Goal: Task Accomplishment & Management: Complete application form

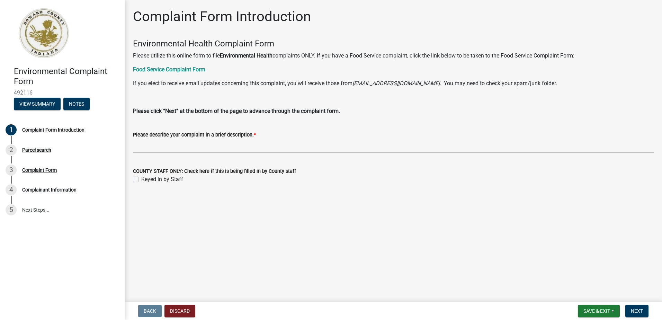
click at [269, 135] on div "Please describe your complaint in a brief description. *" at bounding box center [393, 135] width 521 height 8
click at [226, 191] on div "Complaint Form Introduction Environmental Health Complaint Form Please utilize …" at bounding box center [393, 102] width 531 height 188
click at [637, 309] on span "Next" at bounding box center [637, 311] width 12 height 6
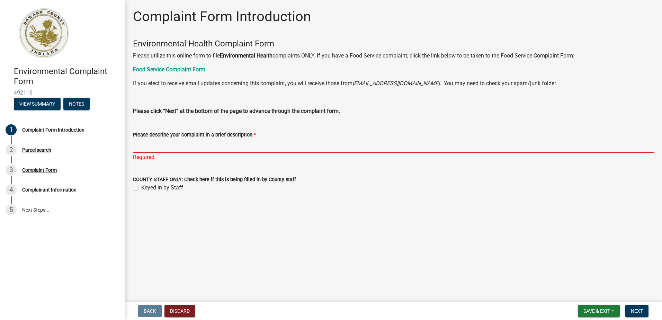
click at [182, 149] on input "Please describe your complaint in a brief description. *" at bounding box center [393, 146] width 521 height 14
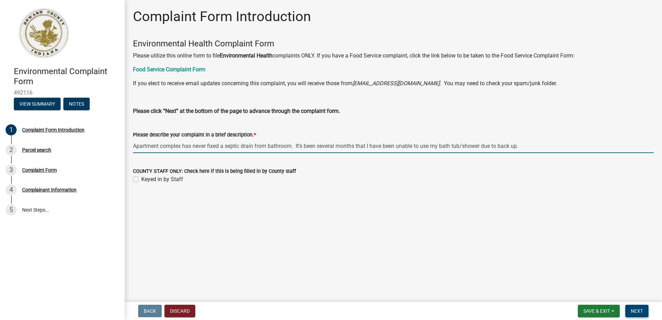
type input "Apartment complex has never fixed a septic drain from bathroom. It's been sever…"
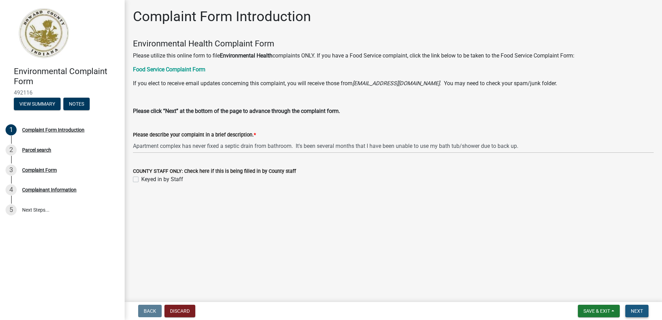
click at [635, 311] on span "Next" at bounding box center [637, 311] width 12 height 6
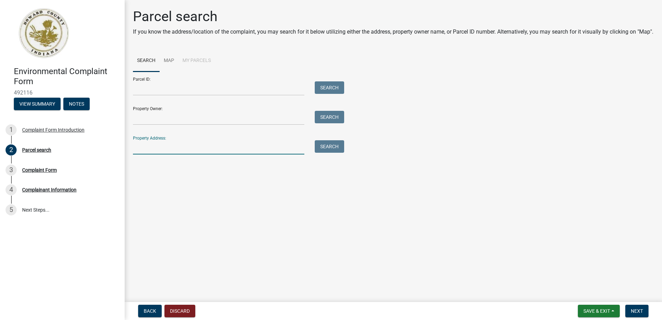
click at [244, 154] on input "Property Address:" at bounding box center [218, 147] width 171 height 14
type input "[STREET_ADDRESS][PERSON_NAME]"
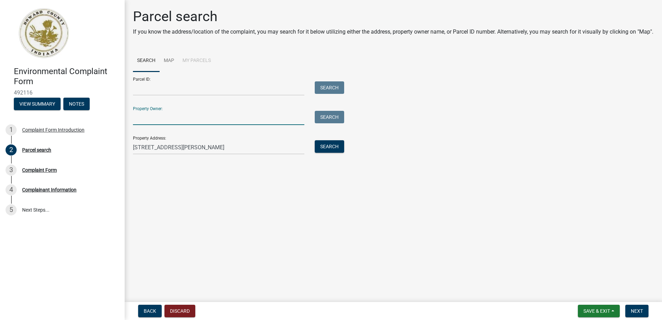
click at [198, 125] on input "Property Owner:" at bounding box center [218, 118] width 171 height 14
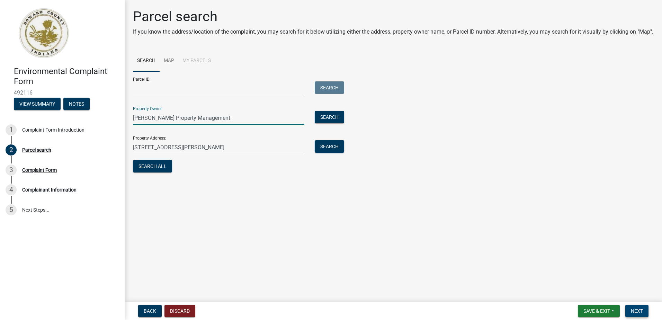
type input "[PERSON_NAME] Property Management"
click at [636, 311] on span "Next" at bounding box center [637, 311] width 12 height 6
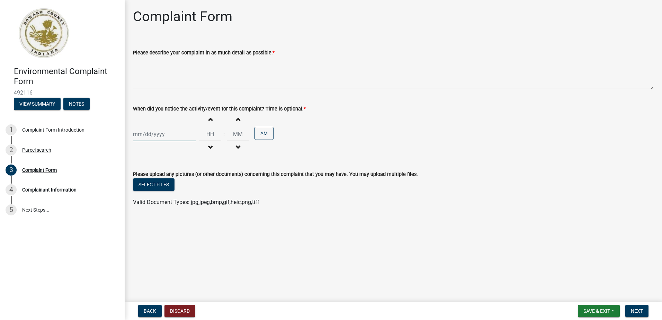
click at [137, 132] on div at bounding box center [164, 134] width 63 height 14
select select "10"
select select "2025"
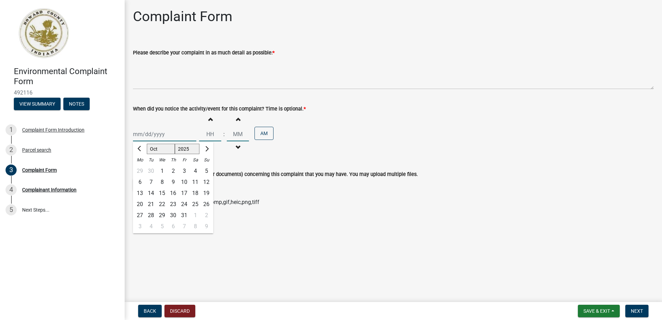
click at [135, 129] on input "When did you notice the activity/event for this complaint? Time is optional. *" at bounding box center [164, 134] width 63 height 14
click at [140, 147] on span "Previous month" at bounding box center [139, 148] width 5 height 5
select select "9"
click at [142, 170] on div "1" at bounding box center [139, 170] width 11 height 11
type input "[DATE]"
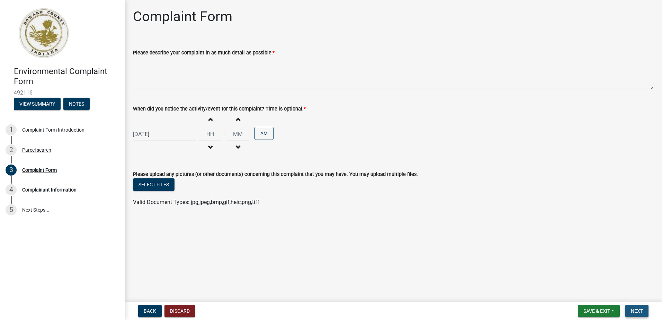
click at [639, 310] on span "Next" at bounding box center [637, 311] width 12 height 6
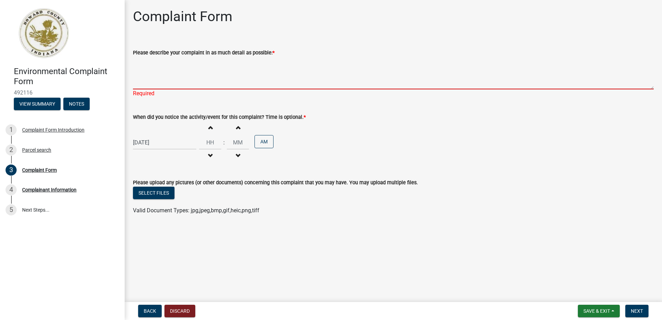
click at [180, 77] on textarea "Please describe your complaint in as much detail as possible: *" at bounding box center [393, 73] width 521 height 33
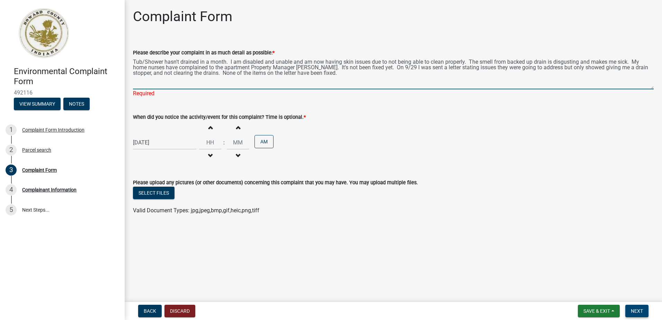
type textarea "Tub/Shower hasn't drained in a month. I am disabled and unable and am now havin…"
click at [635, 308] on span "Next" at bounding box center [637, 311] width 12 height 6
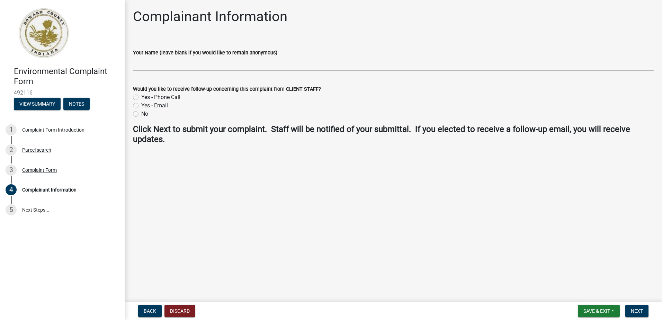
click at [141, 96] on label "Yes - Phone Call" at bounding box center [160, 97] width 39 height 8
click at [141, 96] on input "Yes - Phone Call" at bounding box center [143, 95] width 5 height 5
radio input "true"
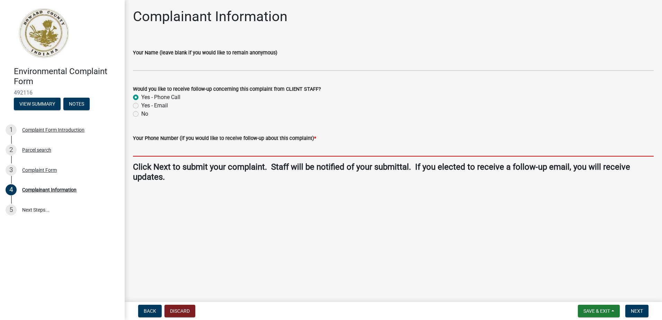
click at [168, 148] on input "Your Phone Number (if you would like to receive follow-up about this complaint)…" at bounding box center [393, 149] width 521 height 14
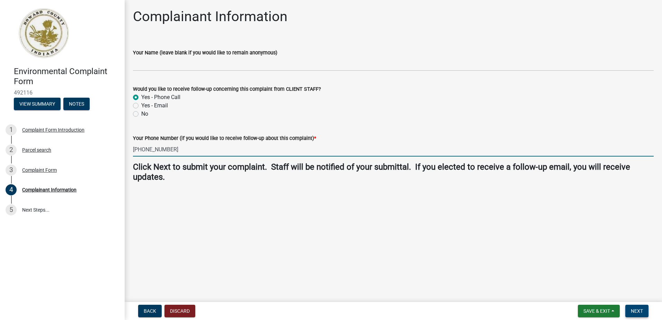
type input "[PHONE_NUMBER]"
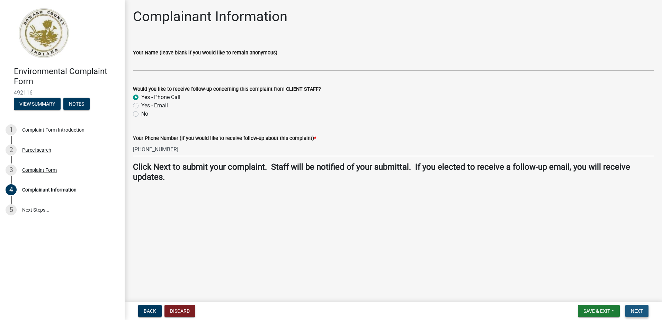
click at [640, 311] on span "Next" at bounding box center [637, 311] width 12 height 6
